Goal: Task Accomplishment & Management: Manage account settings

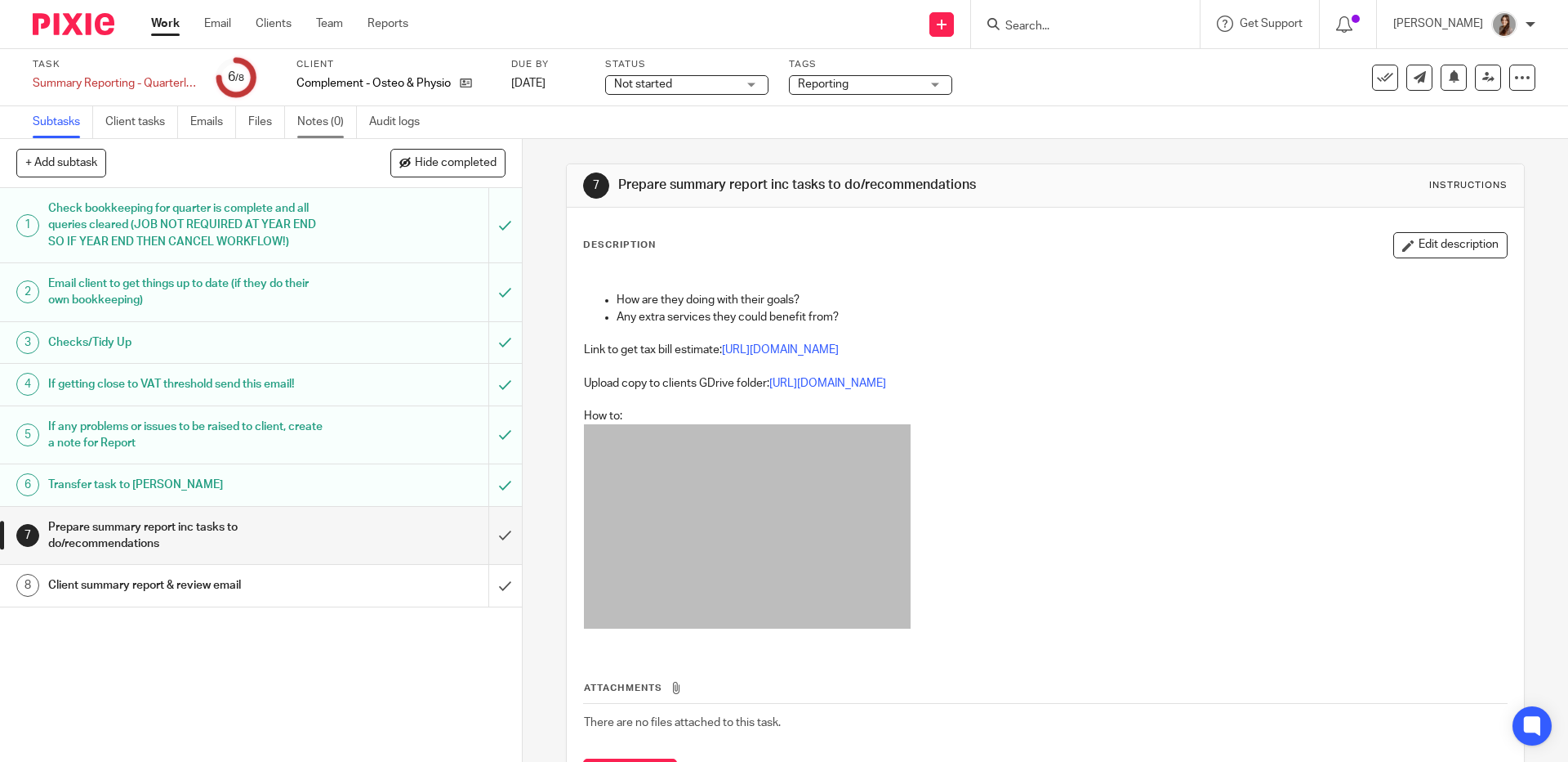
click at [311, 126] on link "Notes (0)" at bounding box center [326, 122] width 59 height 32
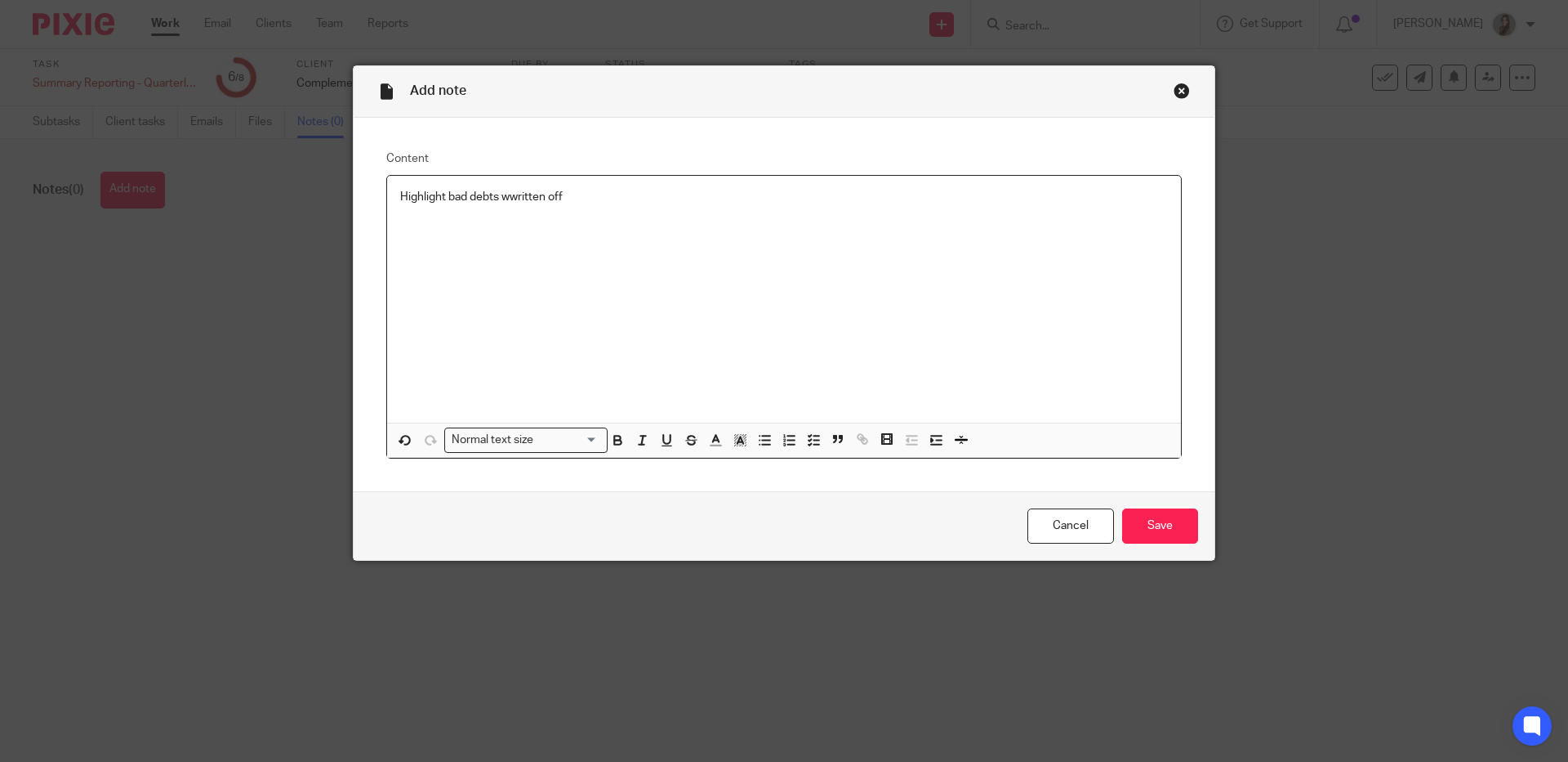
click at [507, 197] on p "Highlight bad debts wwritten off" at bounding box center [784, 197] width 768 height 16
click at [621, 203] on p "Highlight bad debts written off" at bounding box center [784, 197] width 768 height 16
click at [1175, 519] on input "Save" at bounding box center [1159, 526] width 76 height 35
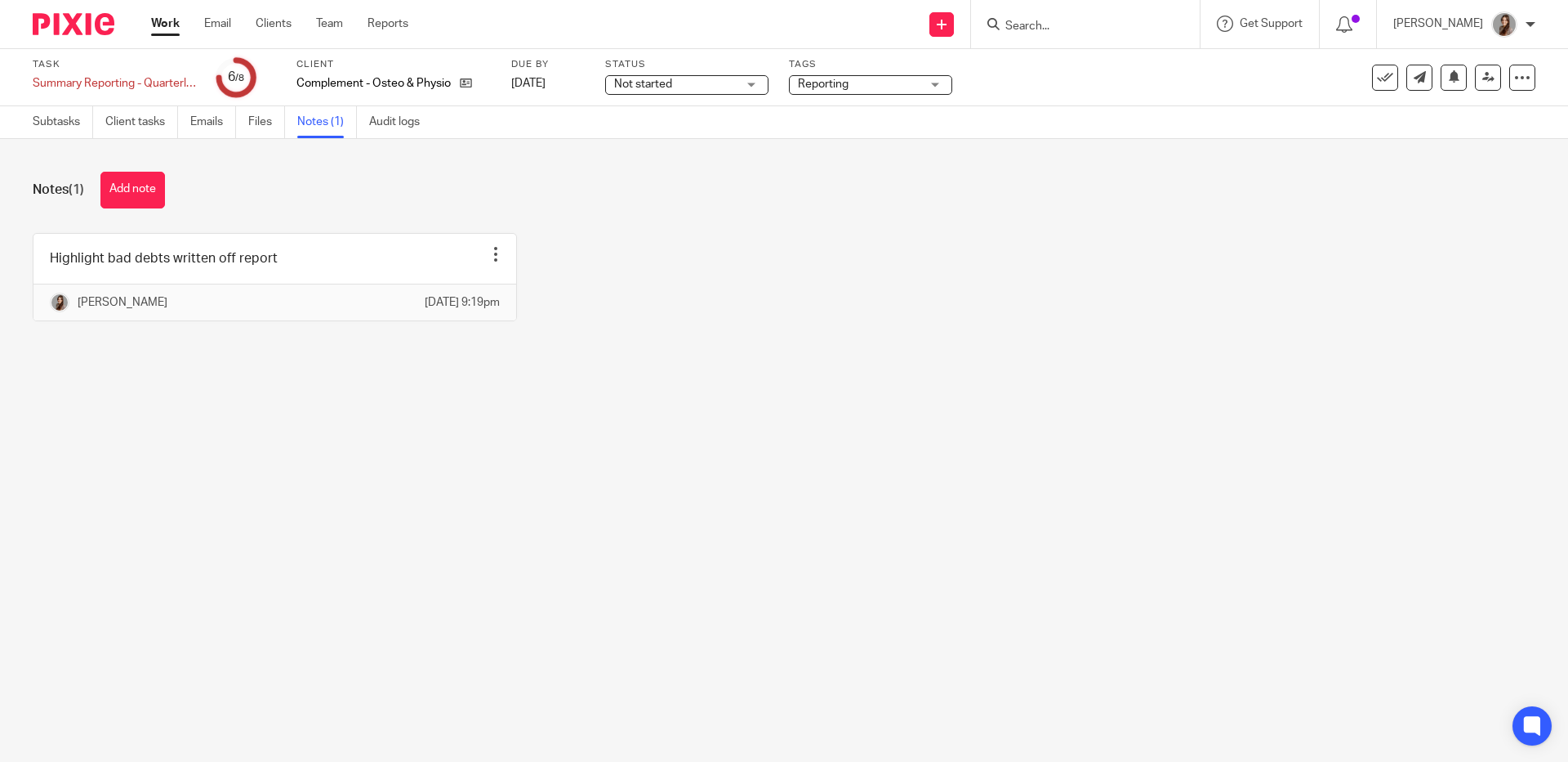
click at [80, 36] on div at bounding box center [67, 24] width 134 height 48
click at [80, 28] on img at bounding box center [73, 24] width 81 height 22
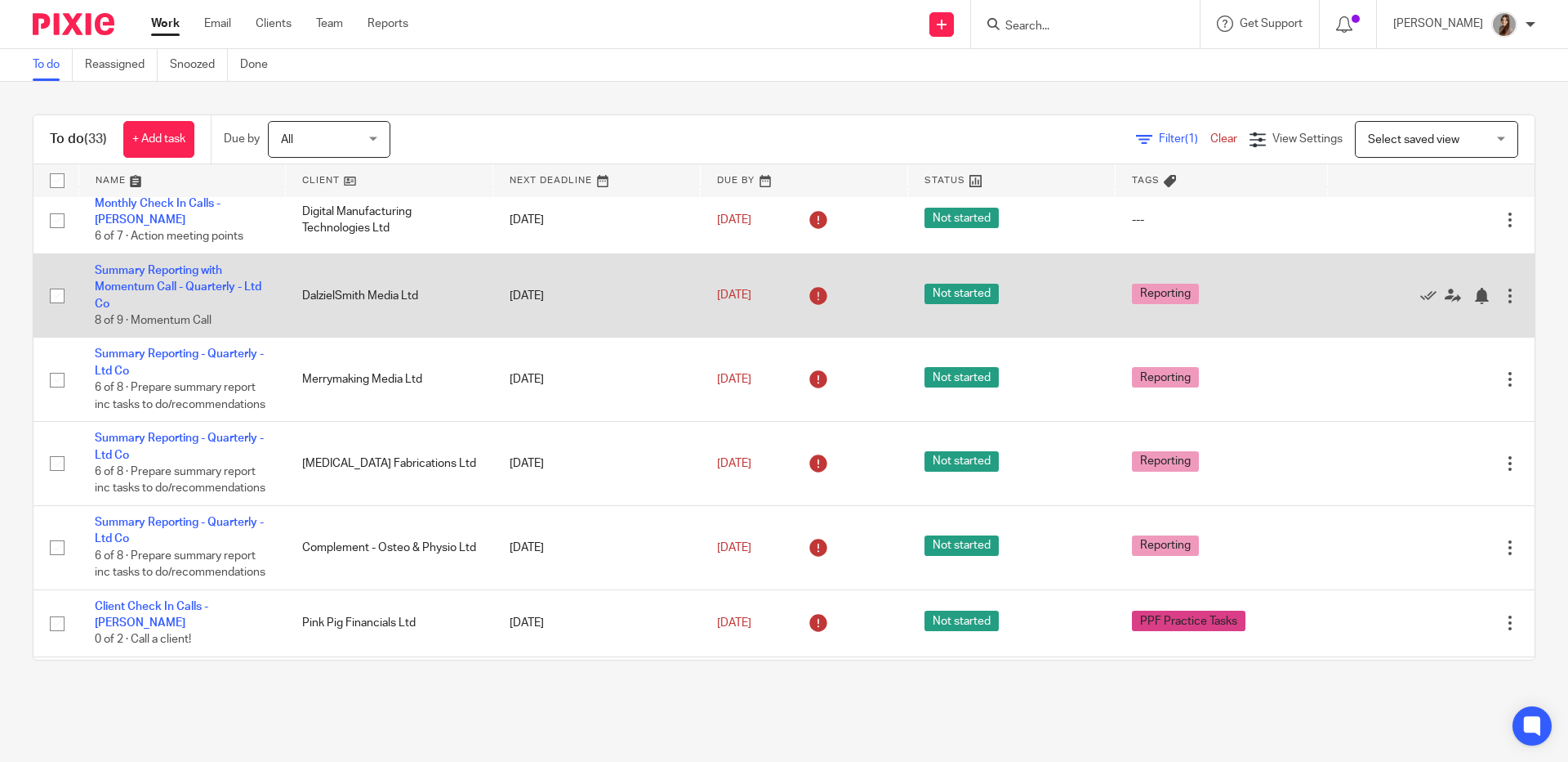
scroll to position [255, 0]
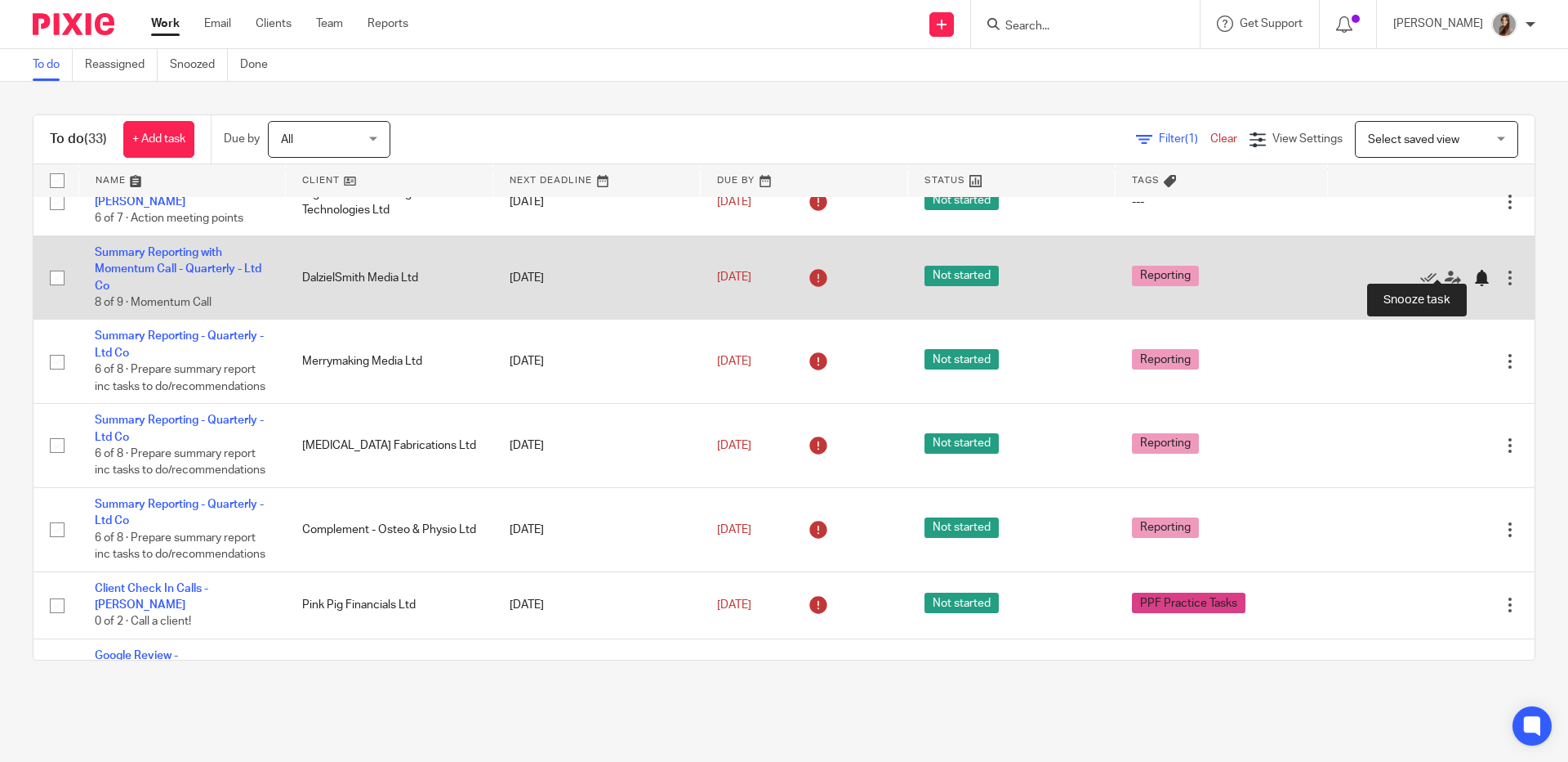
click at [1474, 270] on div at bounding box center [1482, 278] width 16 height 16
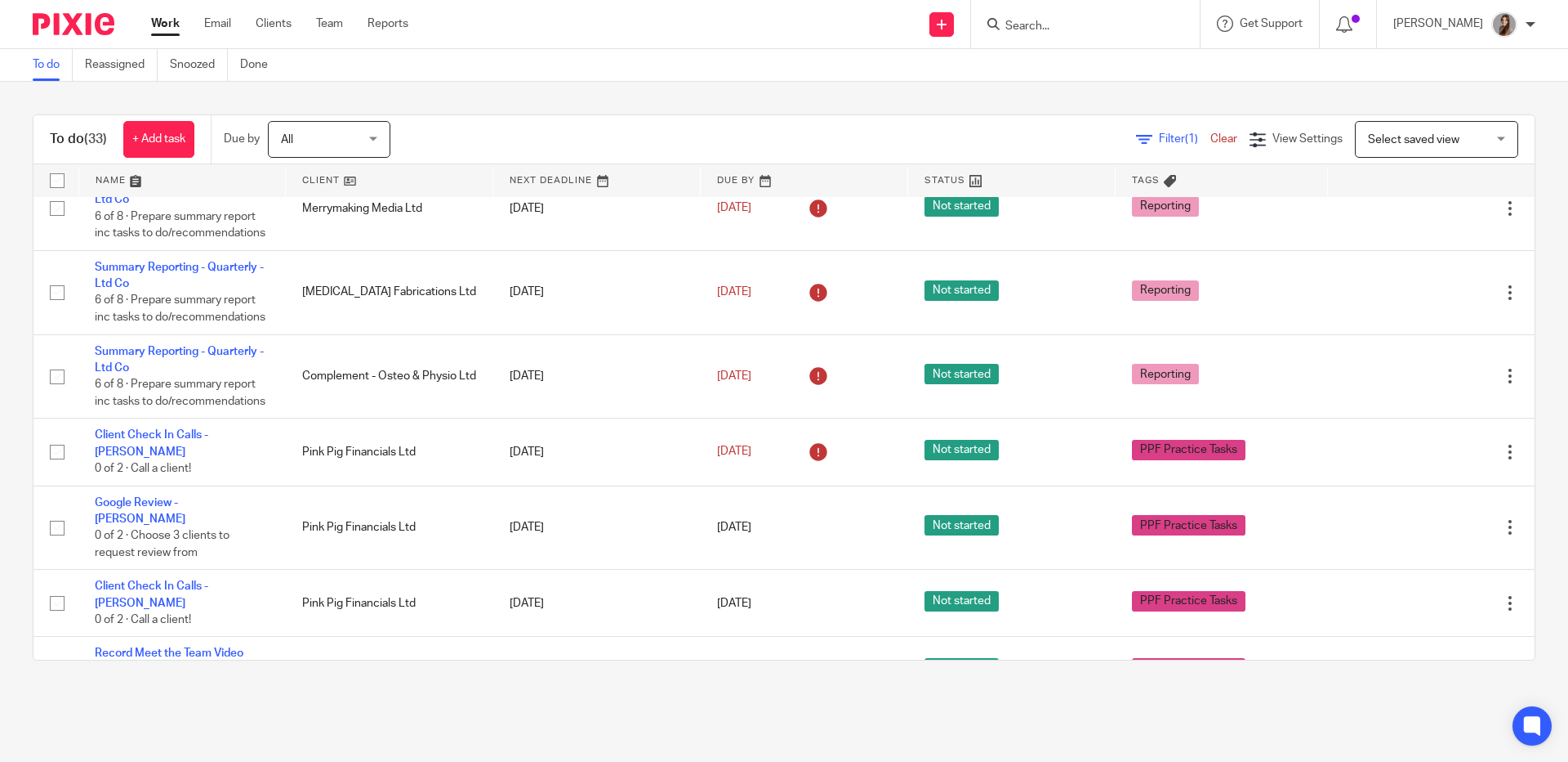
scroll to position [0, 0]
